Goal: Navigation & Orientation: Find specific page/section

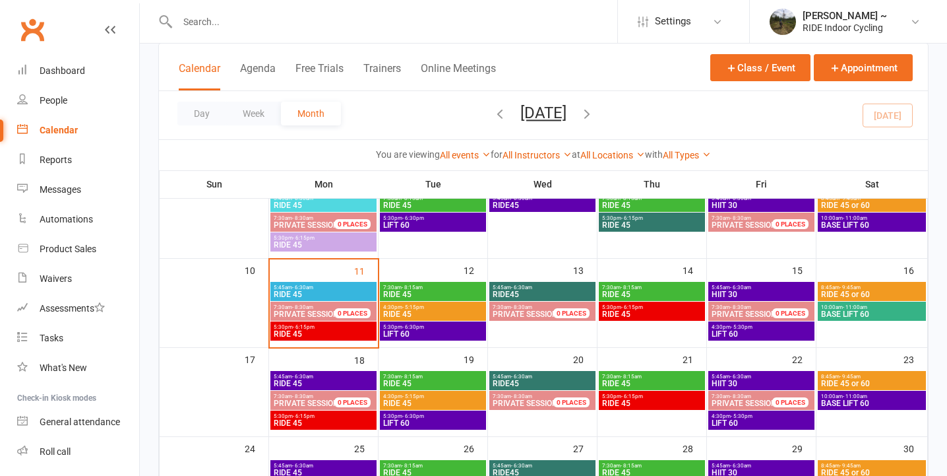
scroll to position [200, 0]
click at [341, 333] on span "RIDE 45" at bounding box center [323, 334] width 101 height 8
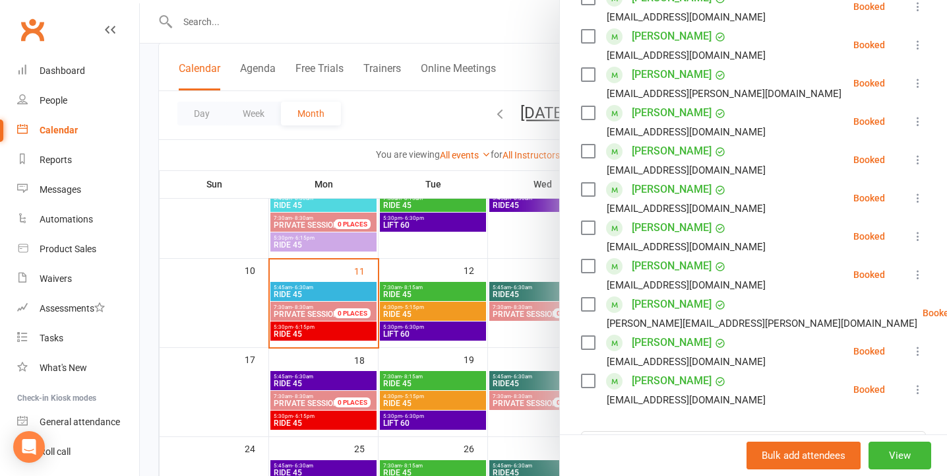
scroll to position [0, 0]
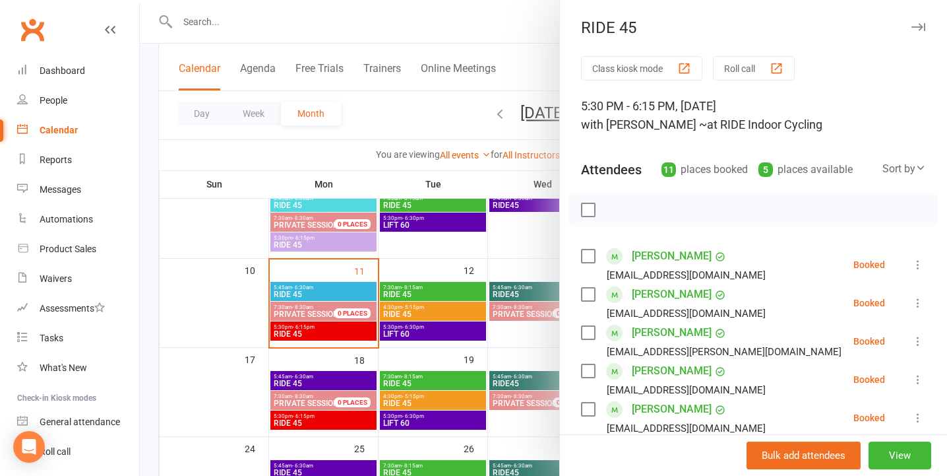
click at [919, 26] on icon "button" at bounding box center [919, 27] width 14 height 8
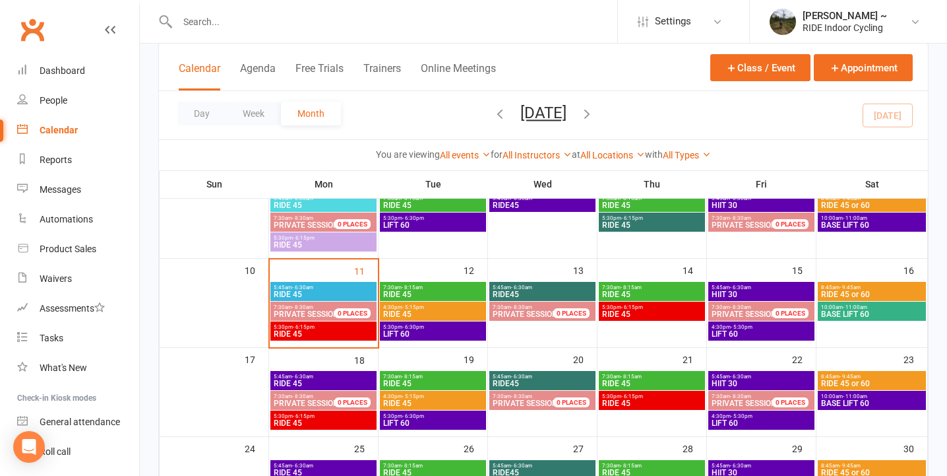
click at [657, 310] on span "RIDE 45" at bounding box center [652, 314] width 101 height 8
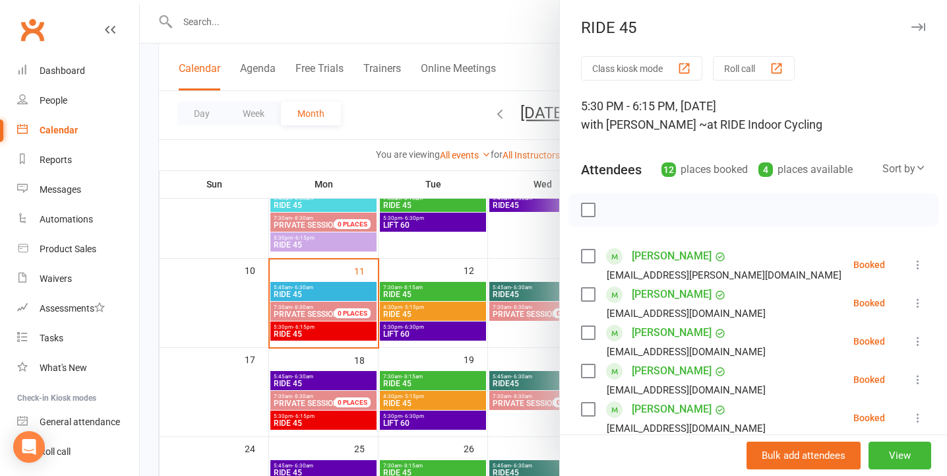
click at [916, 26] on icon "button" at bounding box center [919, 27] width 14 height 8
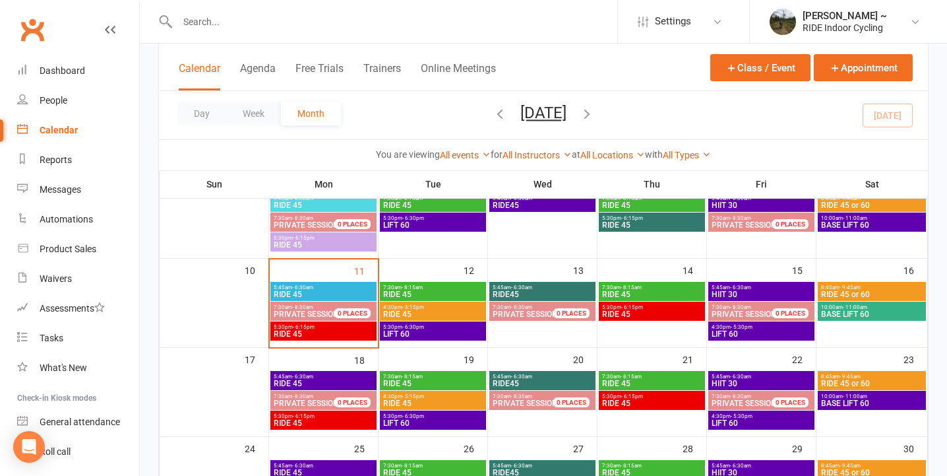
click at [350, 336] on span "RIDE 45" at bounding box center [323, 334] width 101 height 8
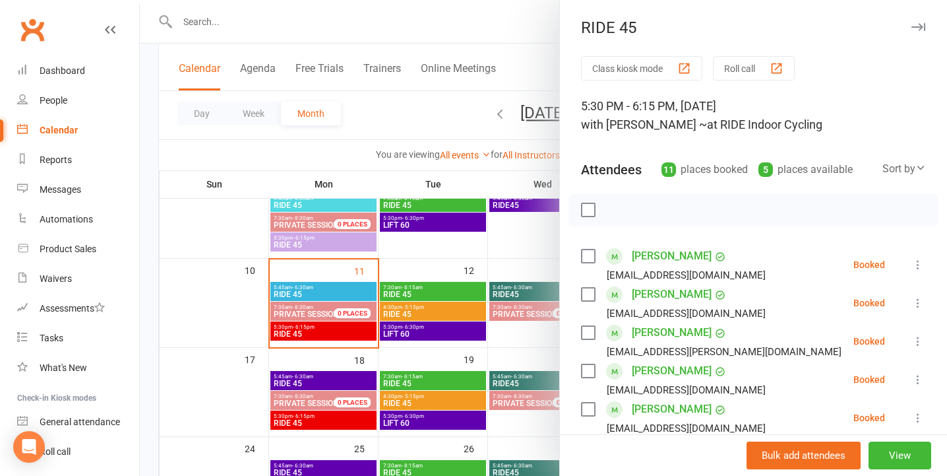
click at [922, 27] on icon "button" at bounding box center [919, 27] width 14 height 8
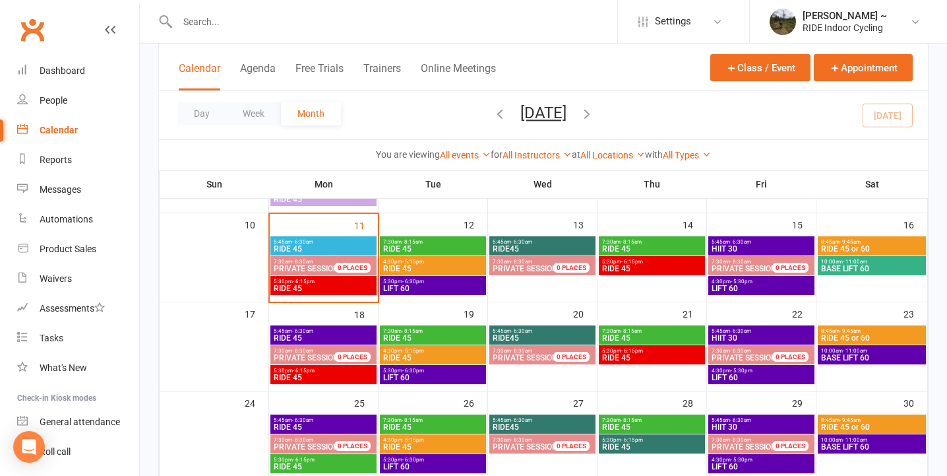
scroll to position [255, 0]
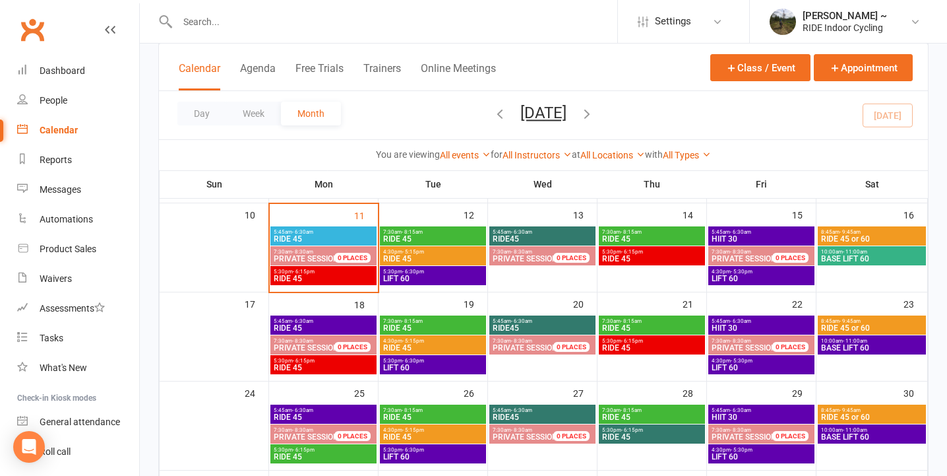
click at [675, 345] on span "RIDE 45" at bounding box center [652, 348] width 101 height 8
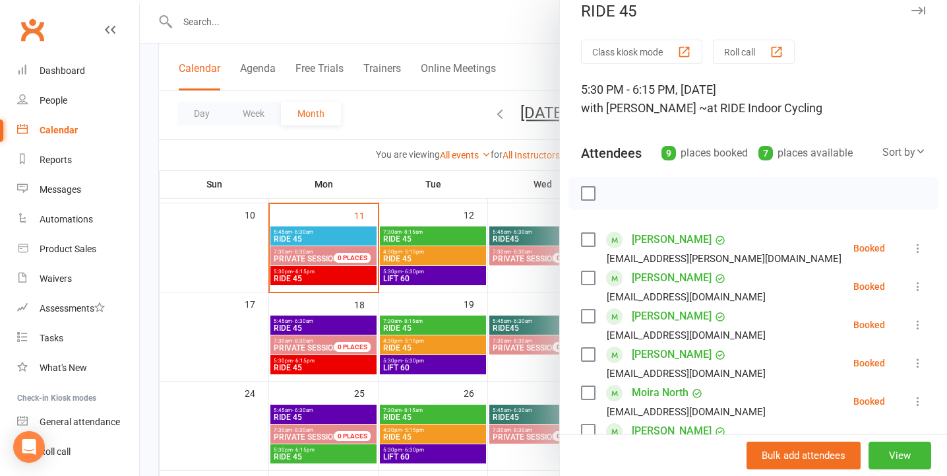
scroll to position [0, 0]
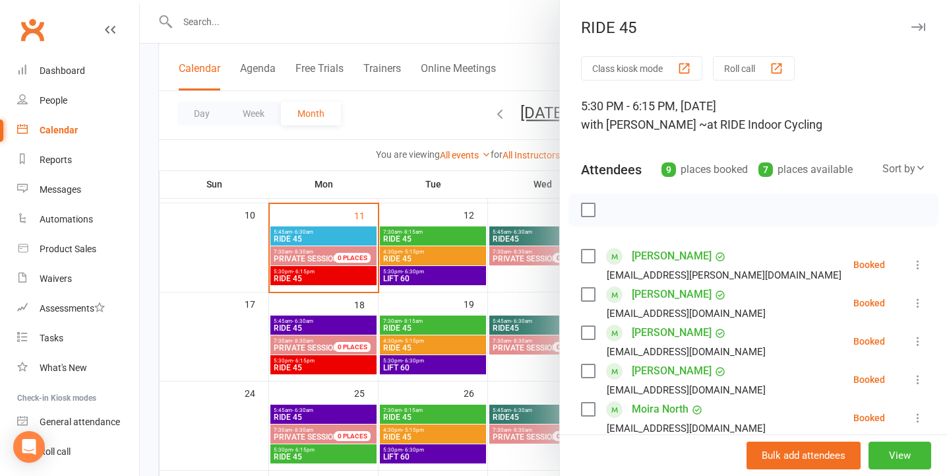
click at [921, 24] on icon "button" at bounding box center [919, 27] width 14 height 8
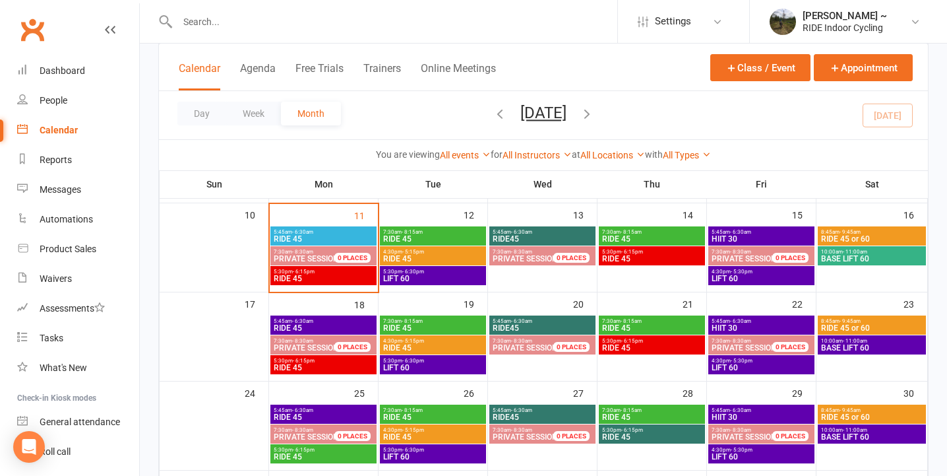
click at [594, 111] on icon "button" at bounding box center [587, 113] width 15 height 15
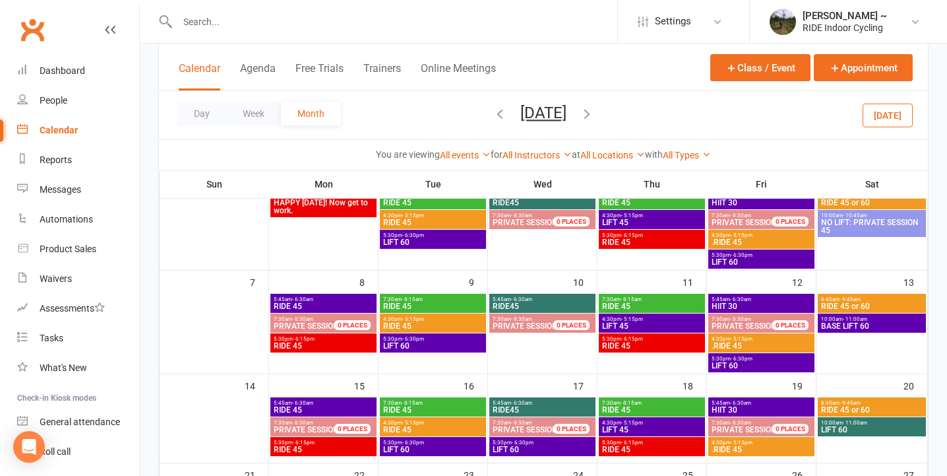
scroll to position [101, 0]
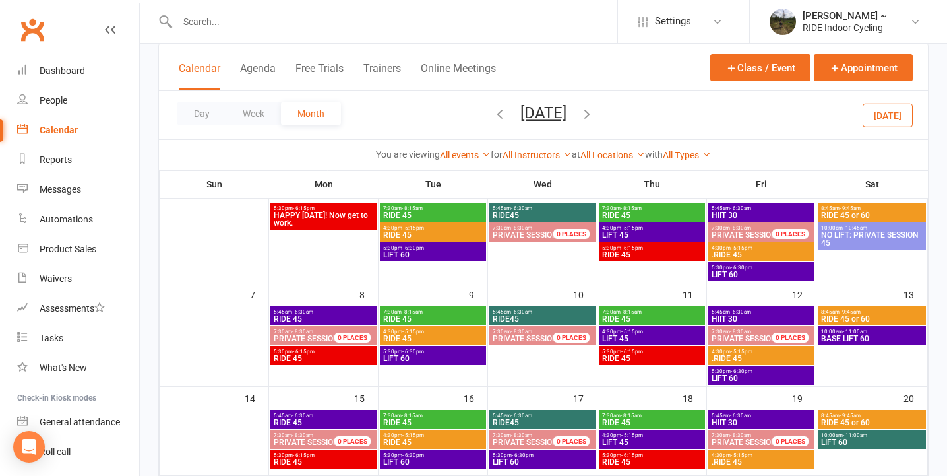
click at [343, 357] on span "RIDE 45" at bounding box center [323, 358] width 101 height 8
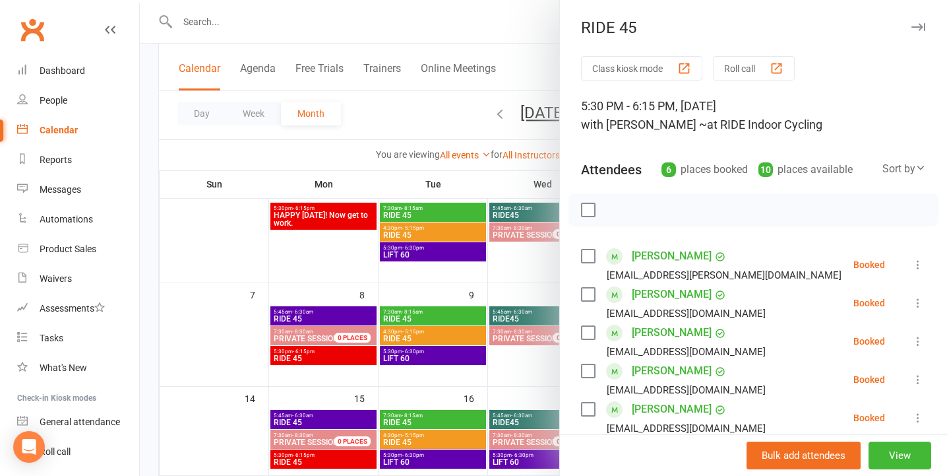
click at [920, 25] on icon "button" at bounding box center [919, 27] width 14 height 8
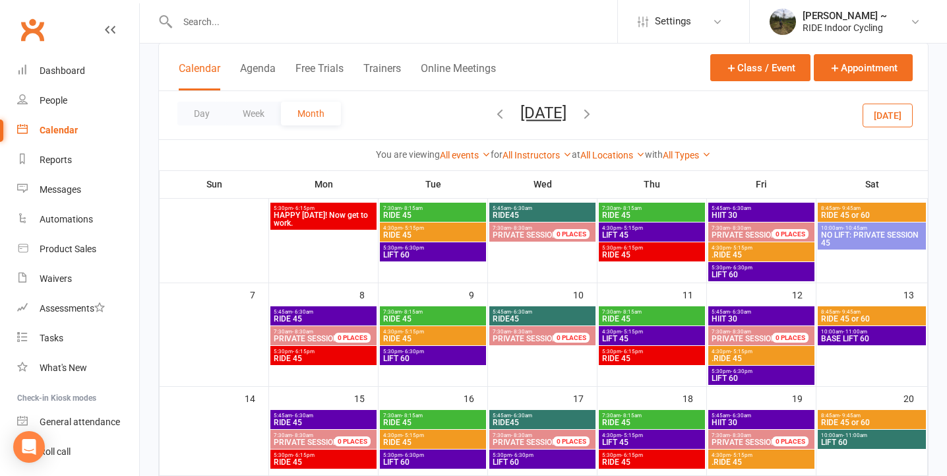
click at [674, 356] on span "RIDE 45" at bounding box center [652, 358] width 101 height 8
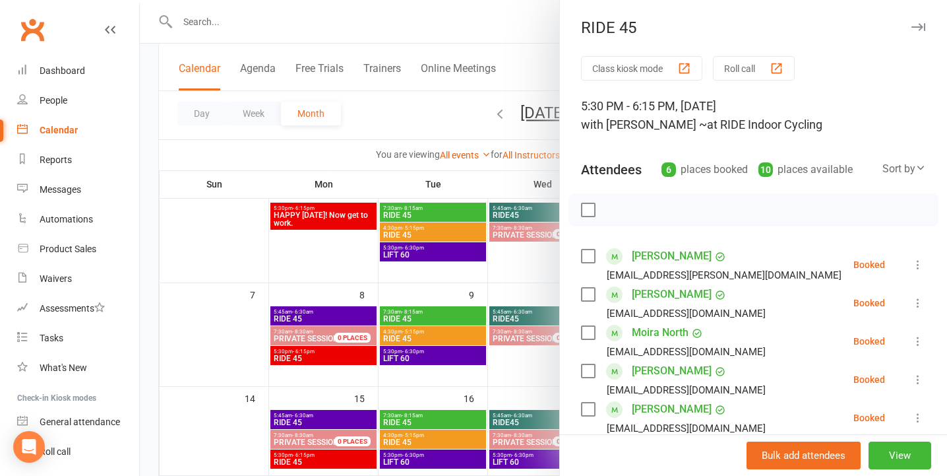
click at [920, 27] on icon "button" at bounding box center [919, 27] width 14 height 8
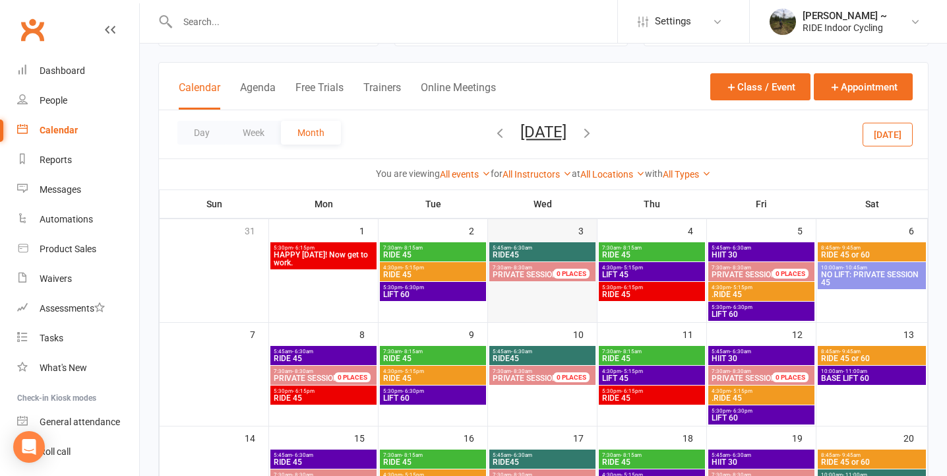
scroll to position [54, 0]
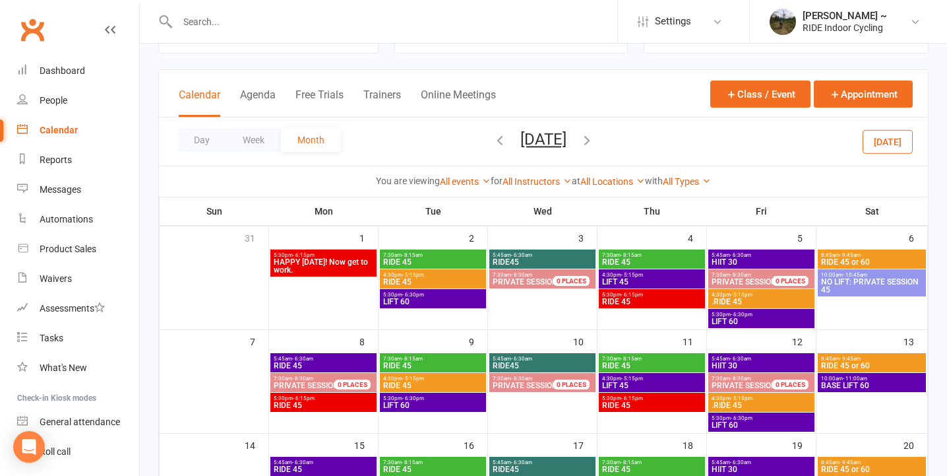
click at [644, 299] on span "RIDE 45" at bounding box center [652, 301] width 101 height 8
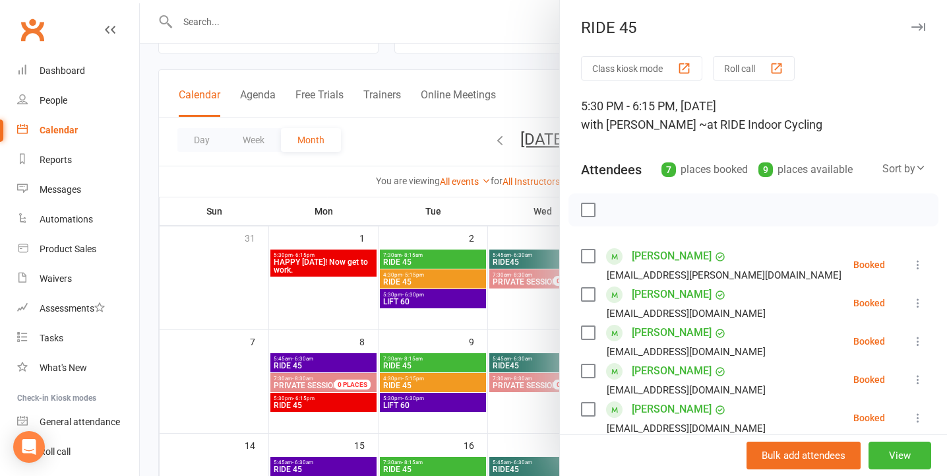
click at [918, 23] on icon "button" at bounding box center [919, 27] width 14 height 8
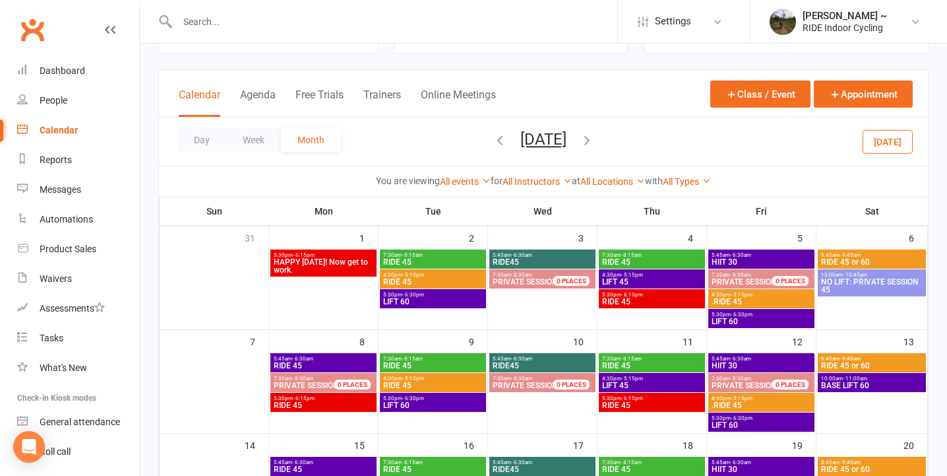
click at [493, 138] on icon "button" at bounding box center [500, 140] width 15 height 15
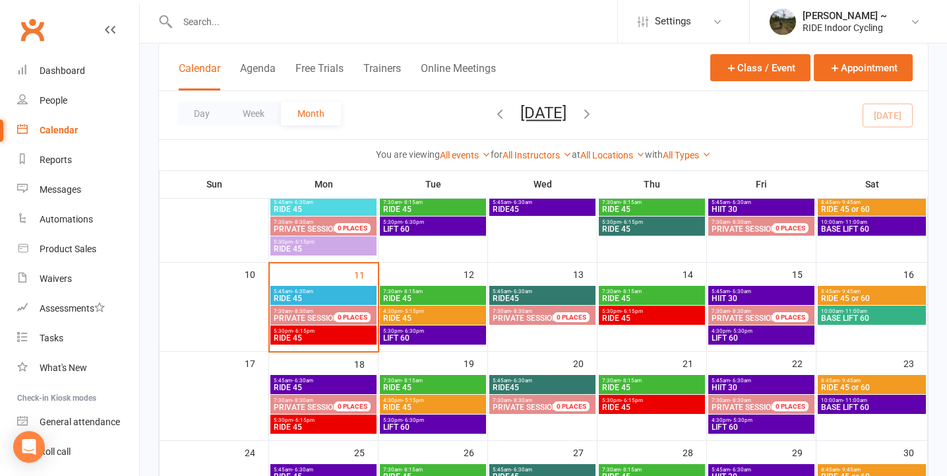
scroll to position [199, 0]
